Goal: Navigation & Orientation: Find specific page/section

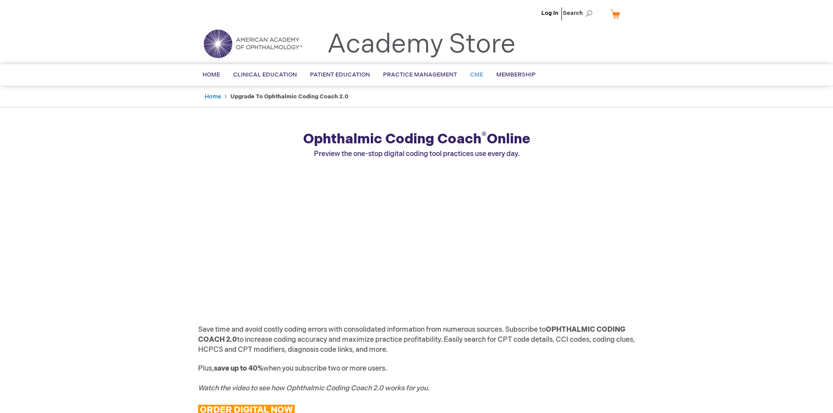
click at [478, 74] on span "CME" at bounding box center [476, 74] width 13 height 7
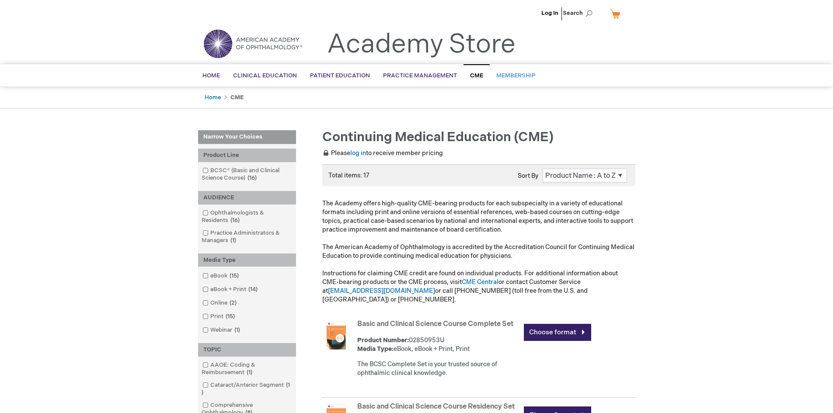
click at [507, 70] on link "Membership" at bounding box center [516, 75] width 52 height 21
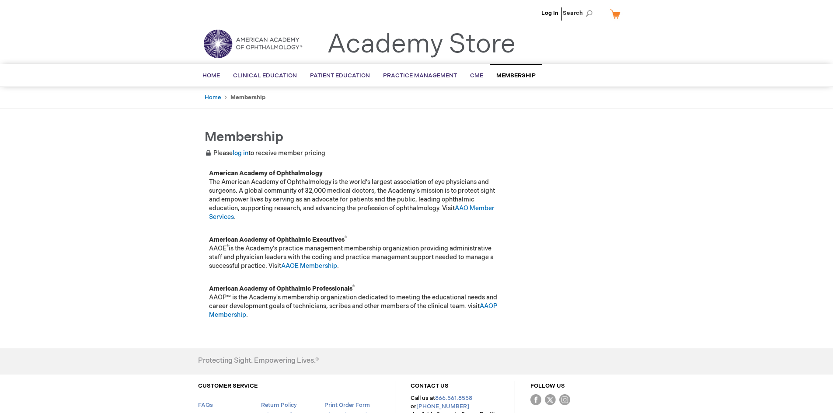
click at [552, 18] on li "Log In" at bounding box center [549, 13] width 21 height 26
click at [552, 10] on link "Log In" at bounding box center [550, 13] width 17 height 7
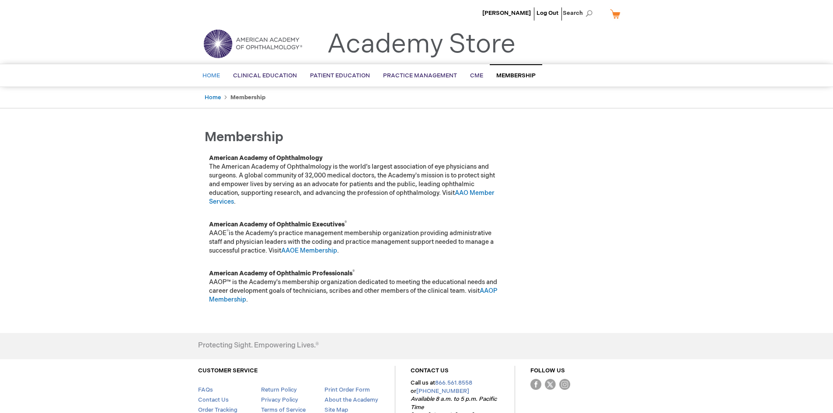
click at [202, 77] on link "Home" at bounding box center [211, 75] width 31 height 21
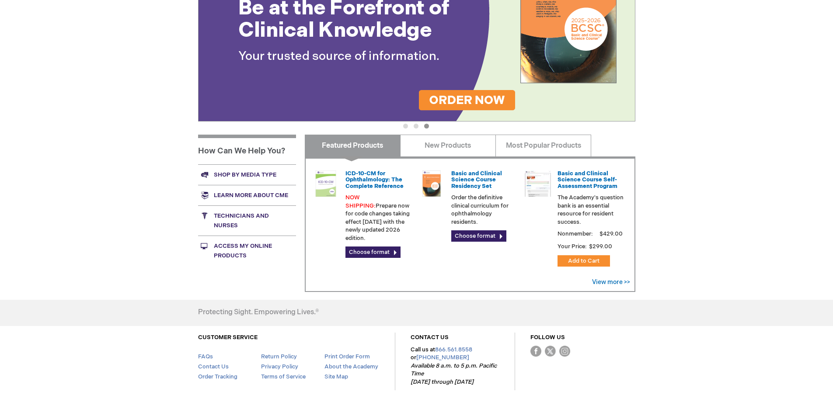
scroll to position [244, 0]
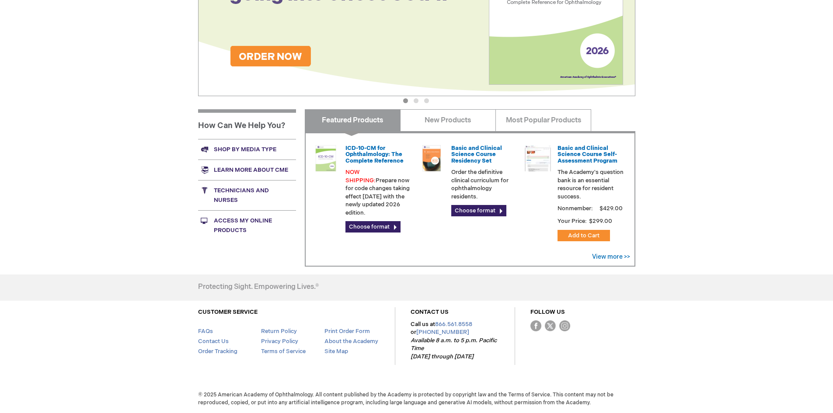
click at [250, 224] on link "Access My Online Products" at bounding box center [247, 225] width 98 height 30
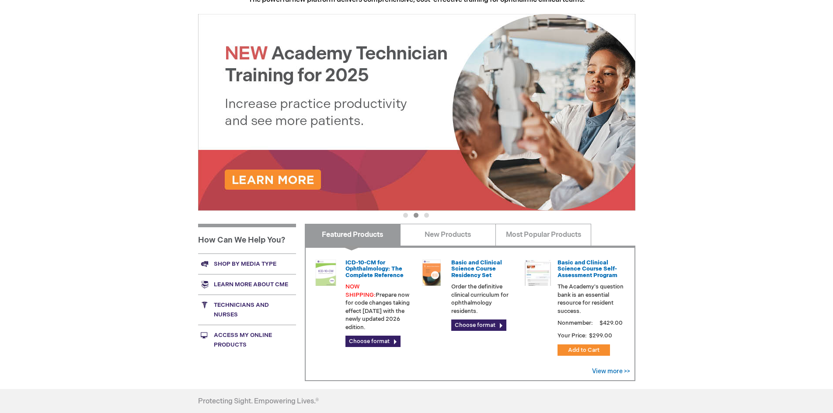
scroll to position [113, 0]
